Goal: Task Accomplishment & Management: Use online tool/utility

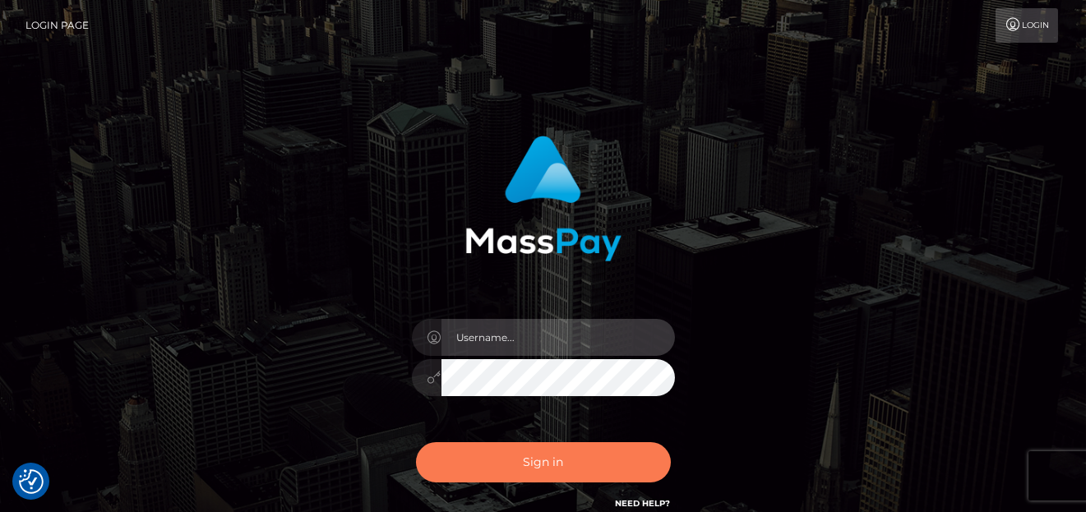
type input "denise"
click at [455, 464] on button "Sign in" at bounding box center [543, 462] width 255 height 40
type input "denise"
click at [491, 478] on button "Sign in" at bounding box center [543, 462] width 255 height 40
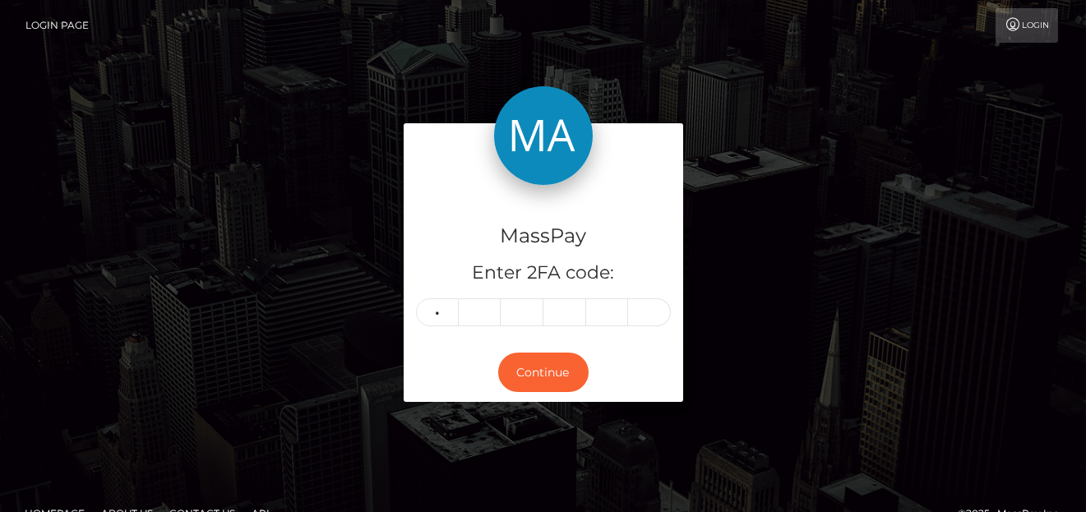
type input "3"
type input "4"
type input "3"
type input "4"
type input "0"
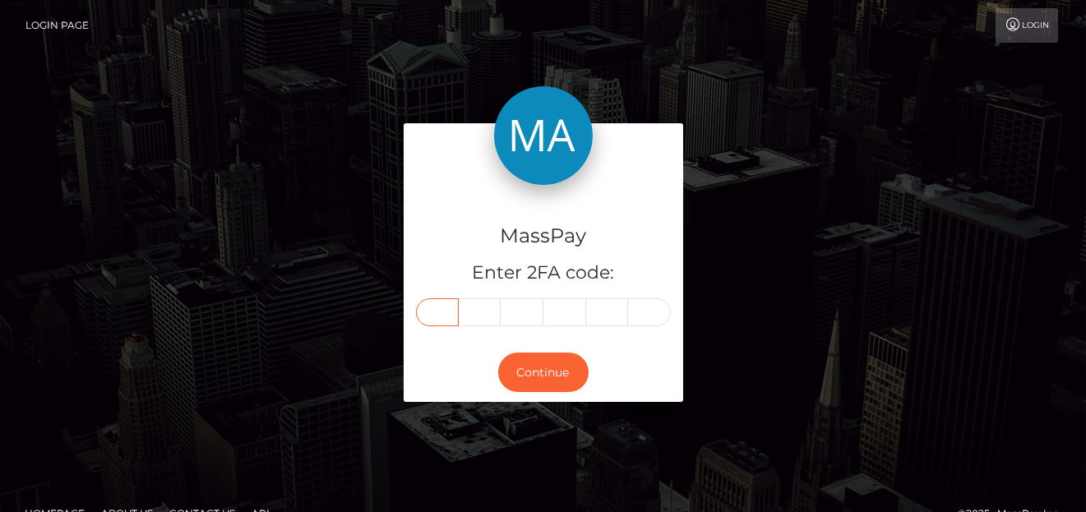
type input "3"
type input "4"
type input "0"
type input "3"
type input "4"
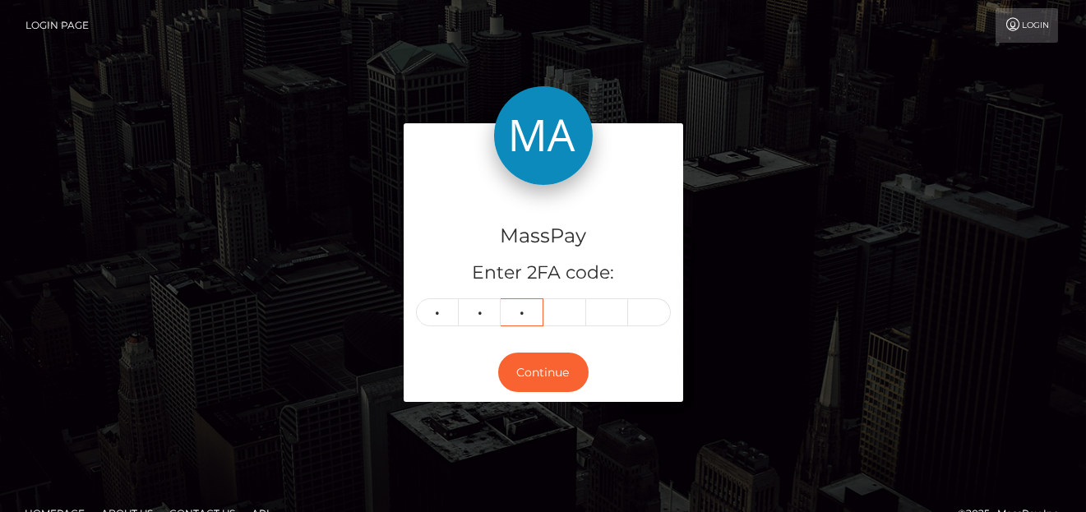
type input "0"
type input "9"
type input "6"
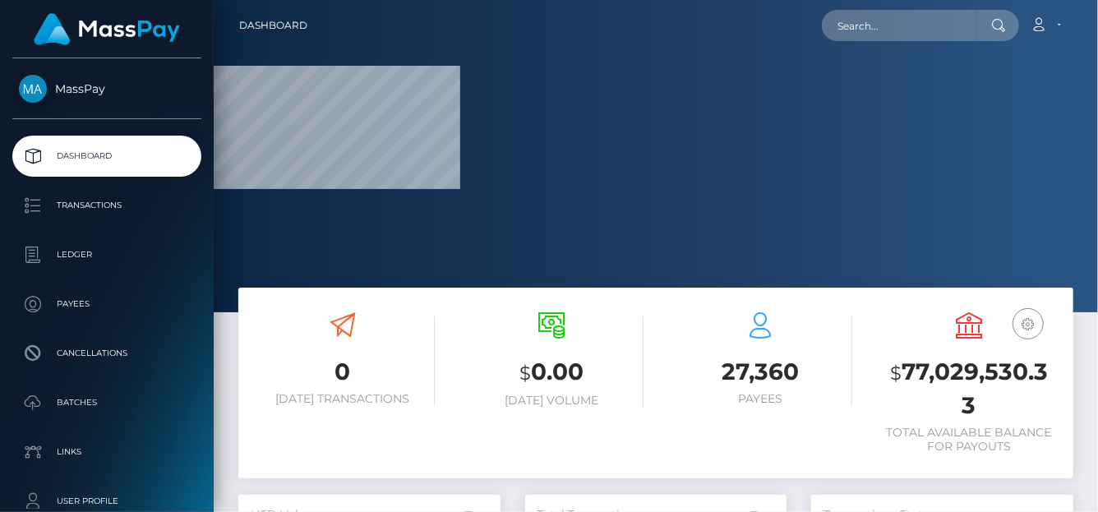
scroll to position [291, 262]
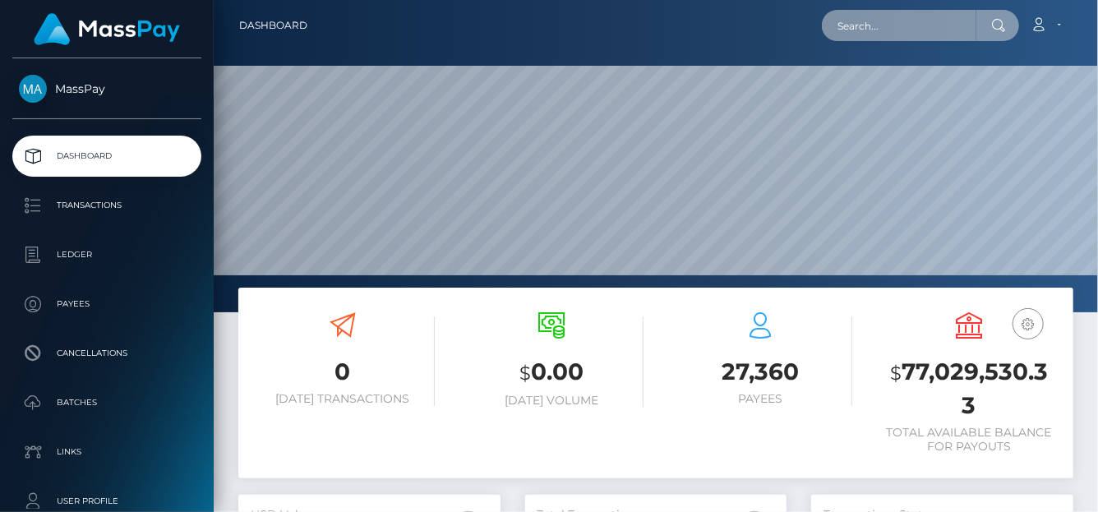
click at [865, 28] on input "text" at bounding box center [899, 25] width 155 height 31
paste input "yhumiemoral@gmail.com"
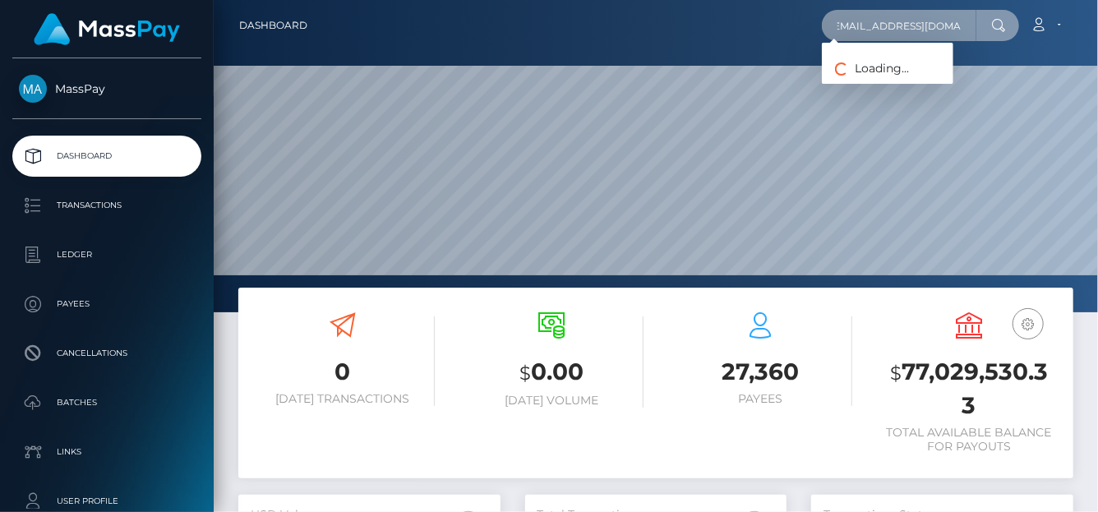
type input "yhumiemoral@gmail.com"
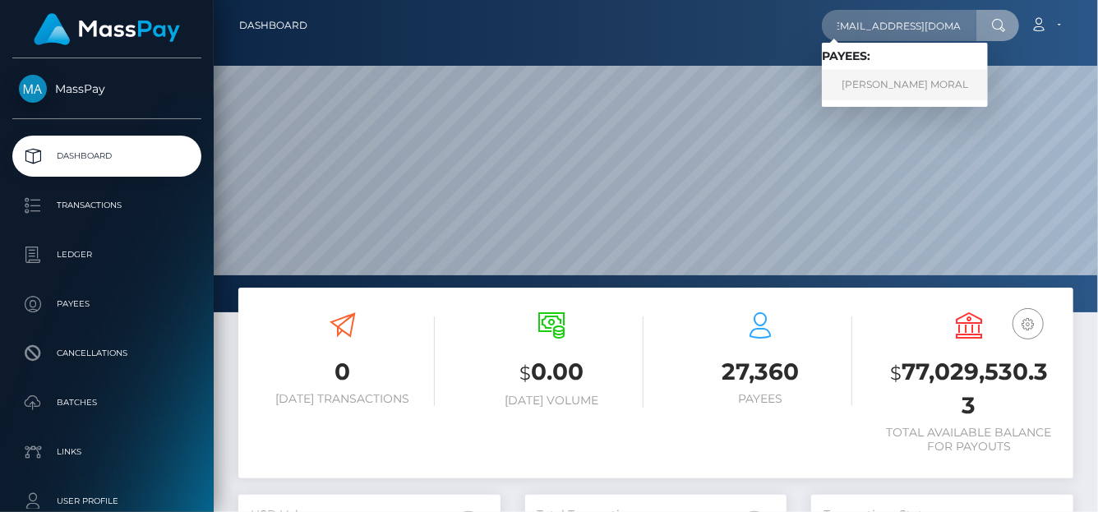
click at [871, 88] on link "JERRYSON GAYONA MORAL" at bounding box center [905, 85] width 166 height 30
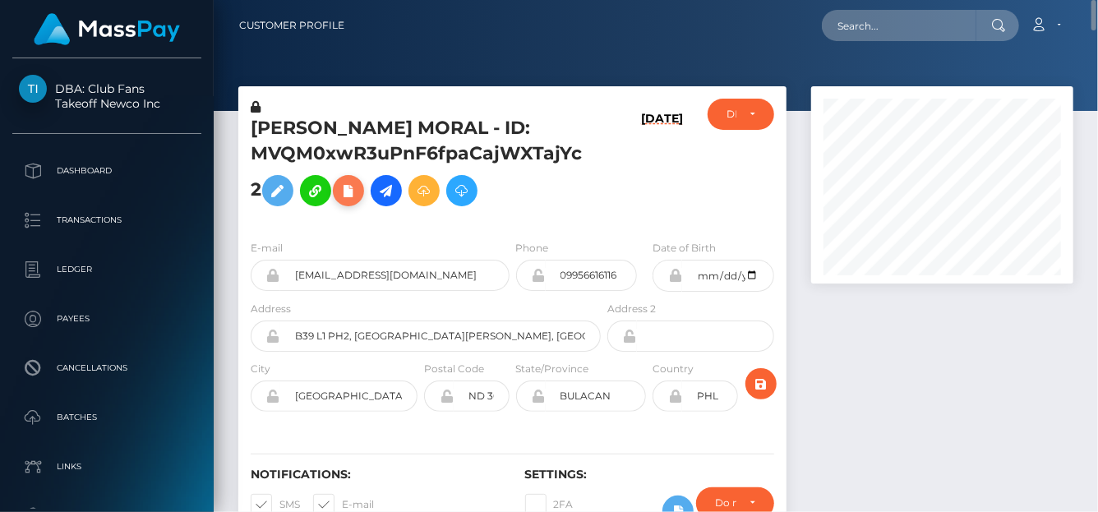
click at [342, 193] on icon at bounding box center [349, 191] width 20 height 21
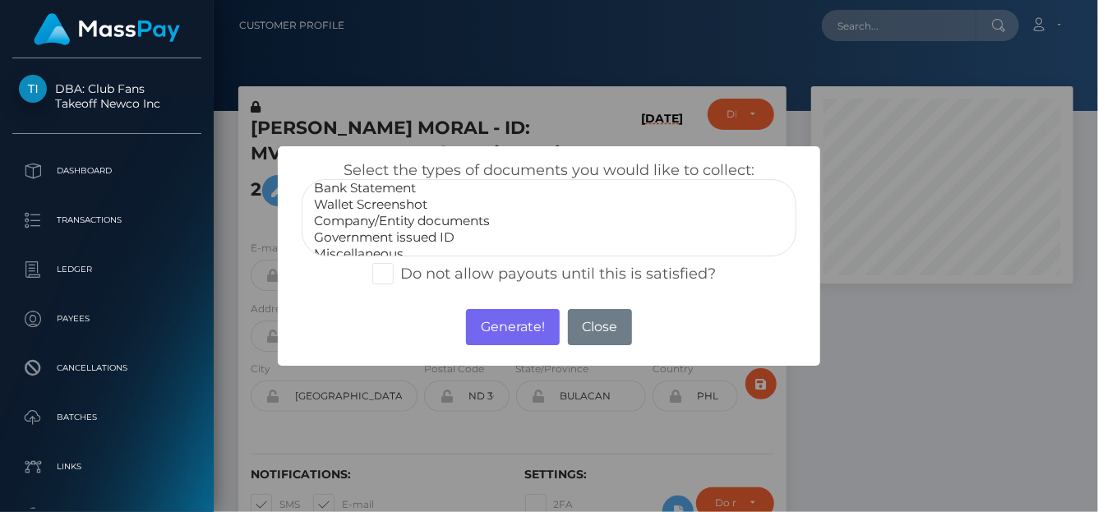
scroll to position [32, 0]
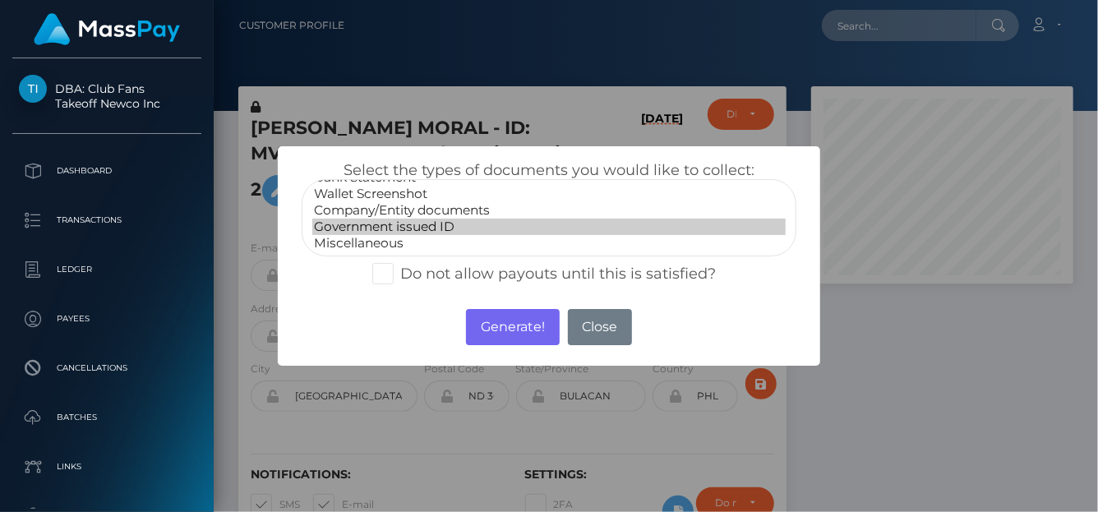
click at [385, 220] on option "Government issued ID" at bounding box center [548, 227] width 473 height 16
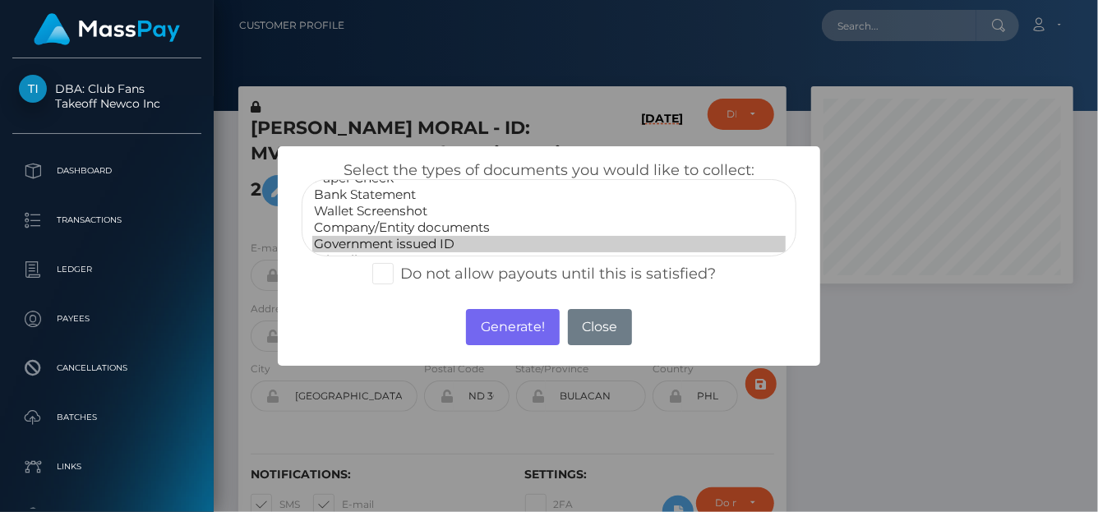
scroll to position [0, 0]
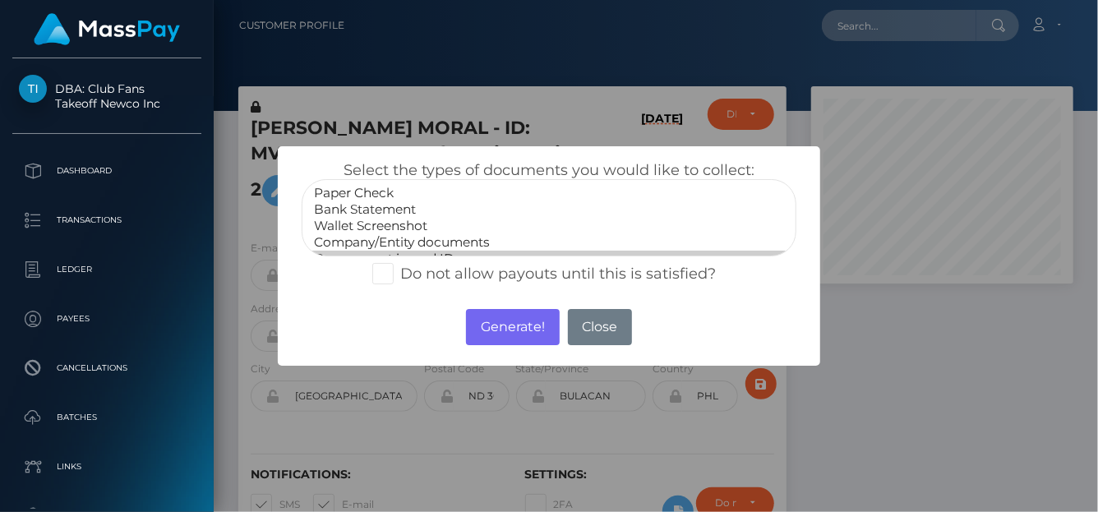
select select "Bank Statement"
click at [393, 210] on option "Bank Statement" at bounding box center [548, 209] width 473 height 16
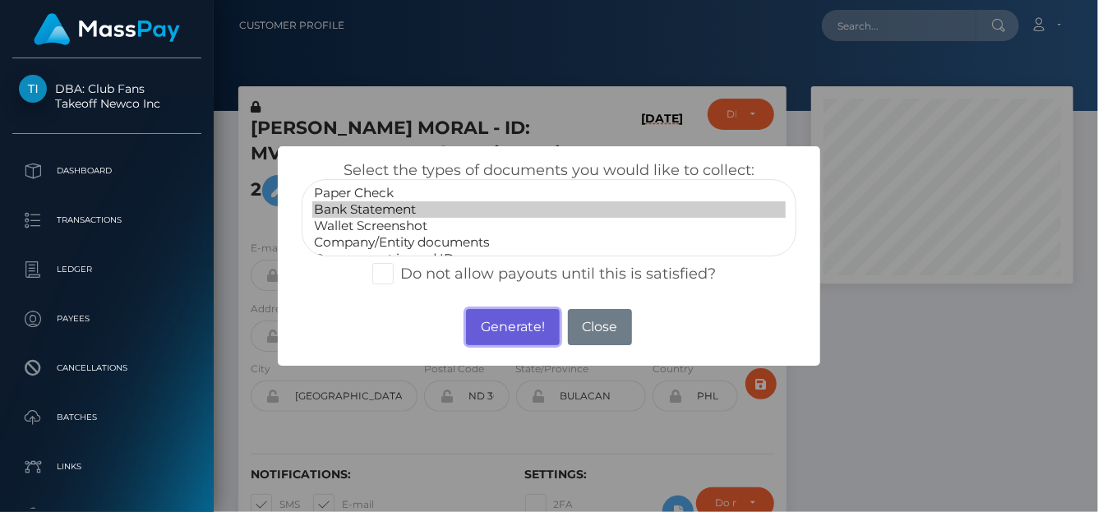
drag, startPoint x: 514, startPoint y: 330, endPoint x: 517, endPoint y: 318, distance: 12.8
click at [515, 330] on button "Generate!" at bounding box center [512, 327] width 93 height 36
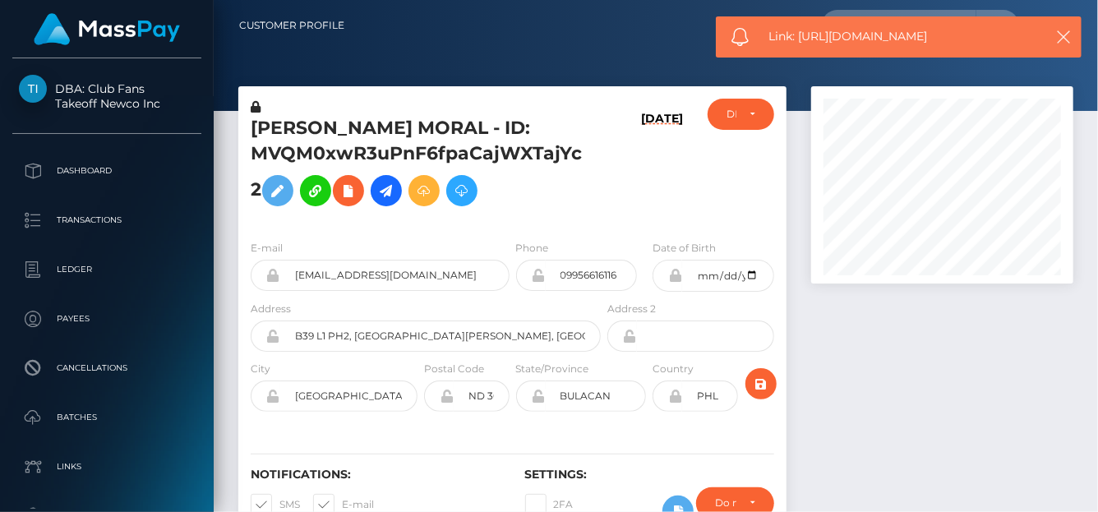
drag, startPoint x: 976, startPoint y: 41, endPoint x: 800, endPoint y: 42, distance: 175.9
click at [800, 42] on span "Link: https://l.maspay.io/fhd2I" at bounding box center [901, 36] width 264 height 17
copy span "https://l.maspay.io/fhd2I"
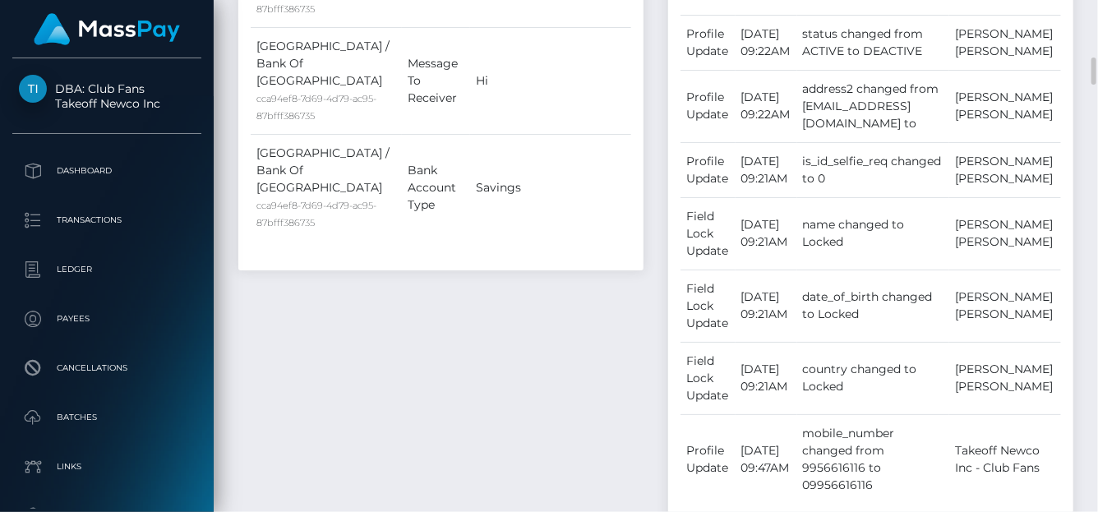
scroll to position [1317, 0]
